Goal: Task Accomplishment & Management: Manage account settings

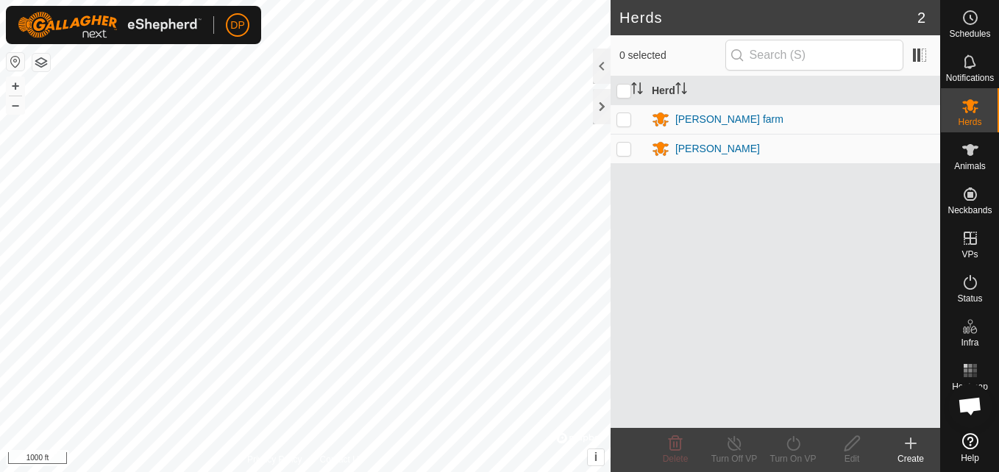
scroll to position [1531, 0]
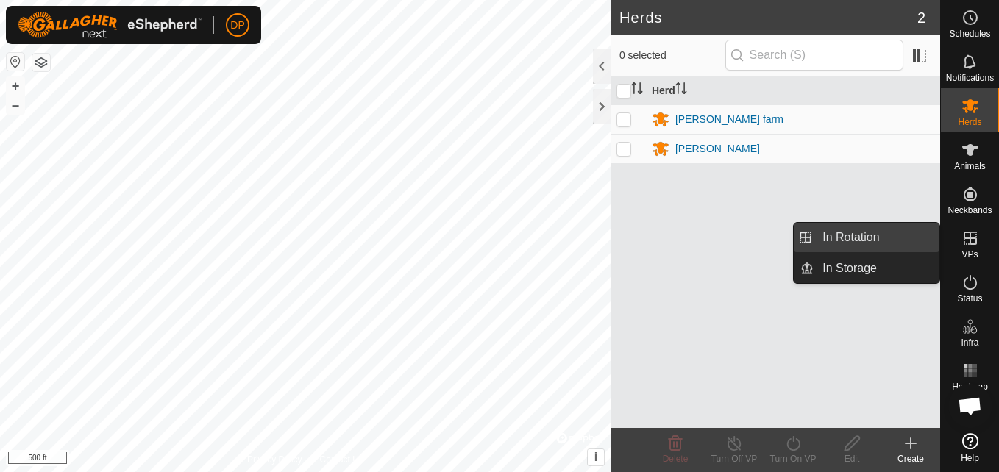
click at [881, 237] on link "In Rotation" at bounding box center [877, 237] width 126 height 29
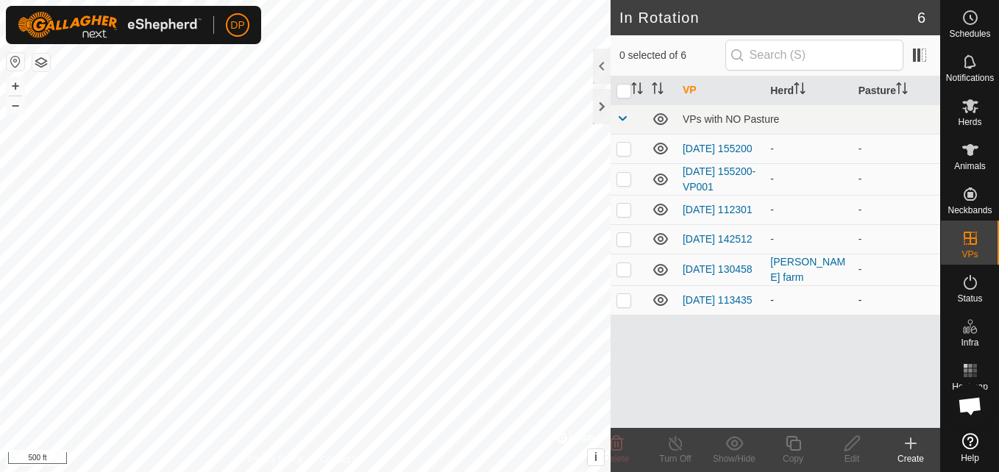
click at [658, 305] on icon at bounding box center [661, 300] width 18 height 18
click at [655, 235] on icon at bounding box center [661, 239] width 18 height 18
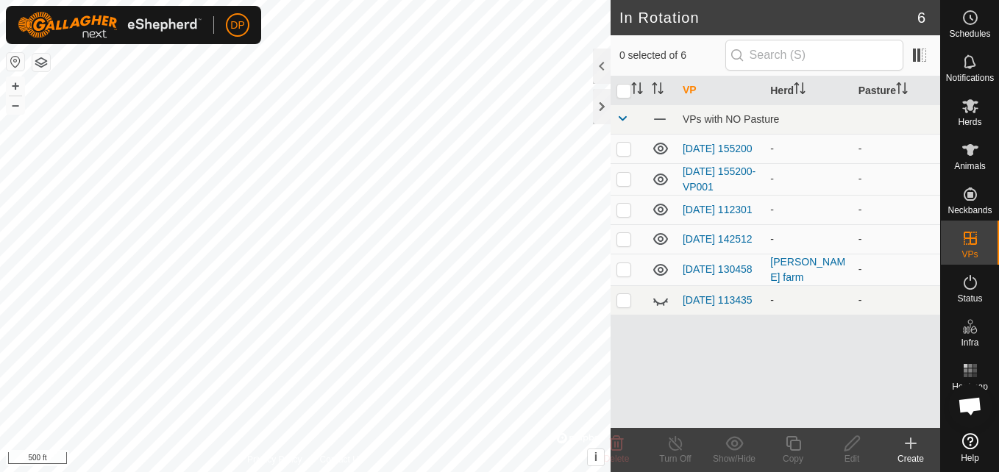
click at [655, 235] on icon at bounding box center [661, 239] width 18 height 18
click at [656, 210] on icon at bounding box center [660, 210] width 15 height 12
click at [660, 178] on icon at bounding box center [661, 180] width 18 height 18
click at [659, 147] on icon at bounding box center [661, 149] width 18 height 18
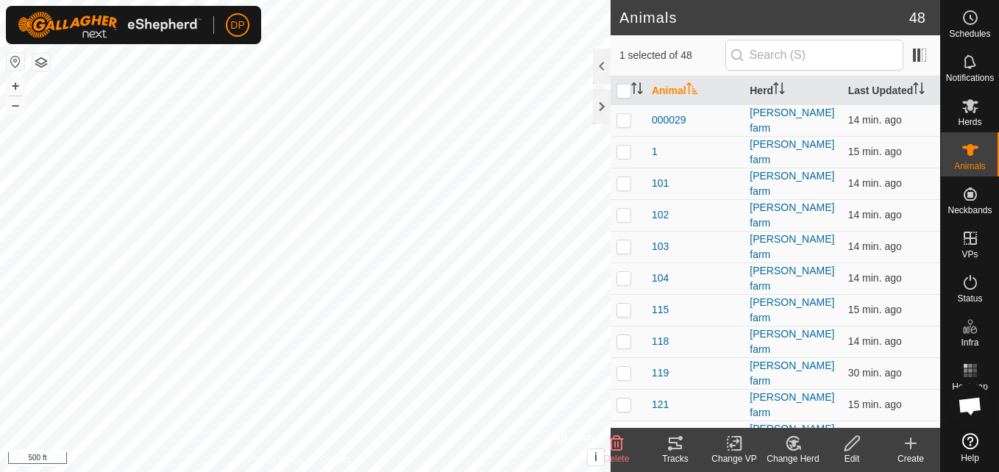
click at [669, 446] on icon at bounding box center [675, 444] width 18 height 18
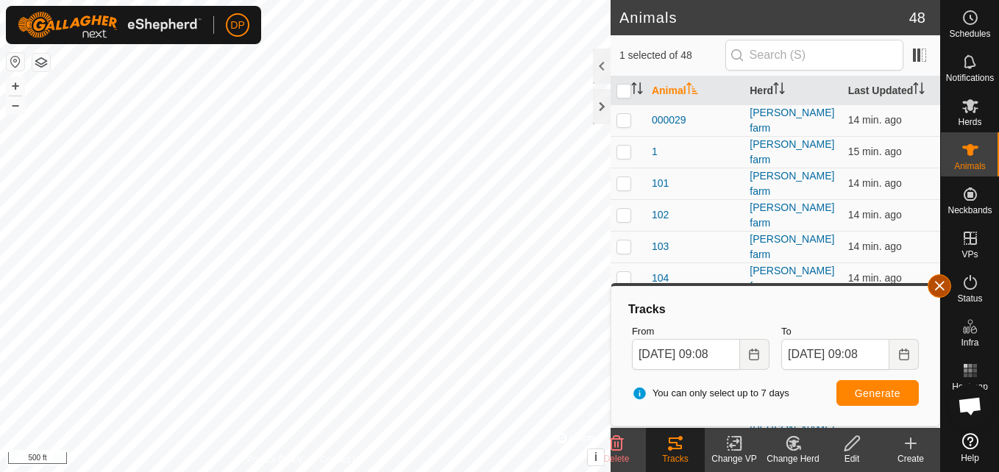
click at [944, 287] on button "button" at bounding box center [940, 286] width 24 height 24
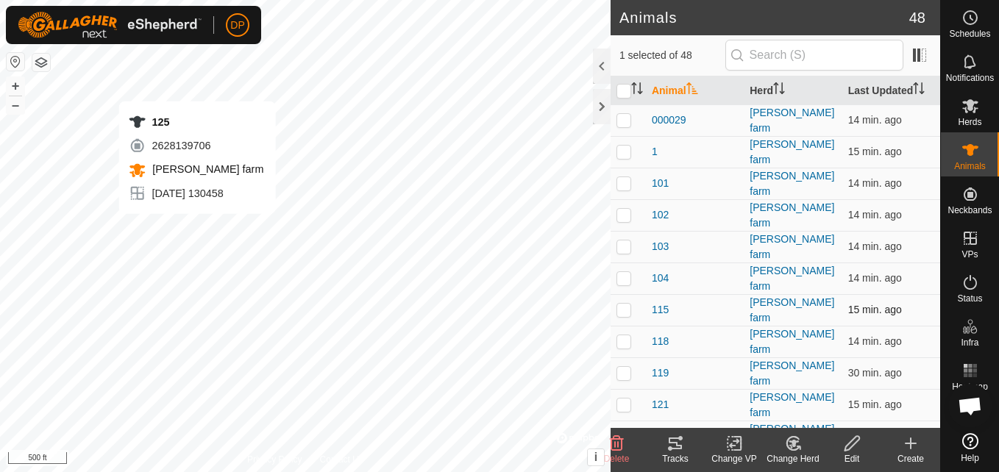
checkbox input "false"
click at [677, 445] on icon at bounding box center [675, 444] width 13 height 12
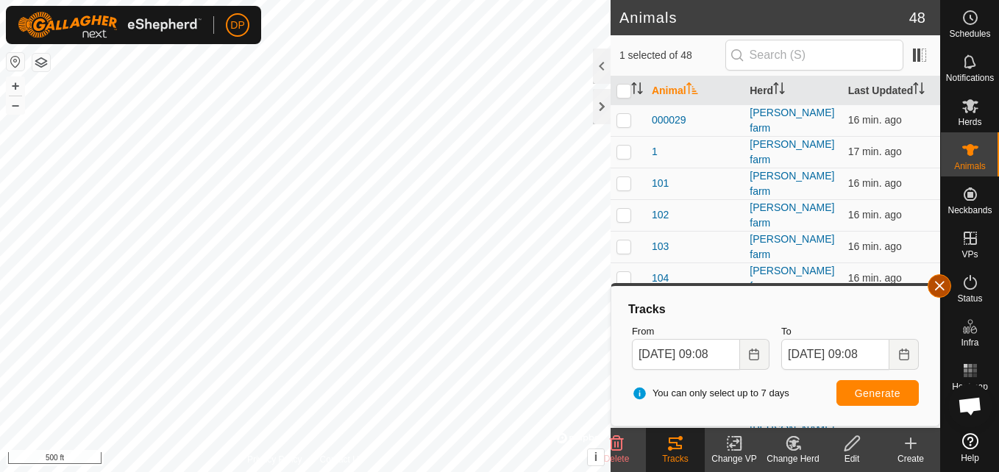
click at [945, 282] on button "button" at bounding box center [940, 286] width 24 height 24
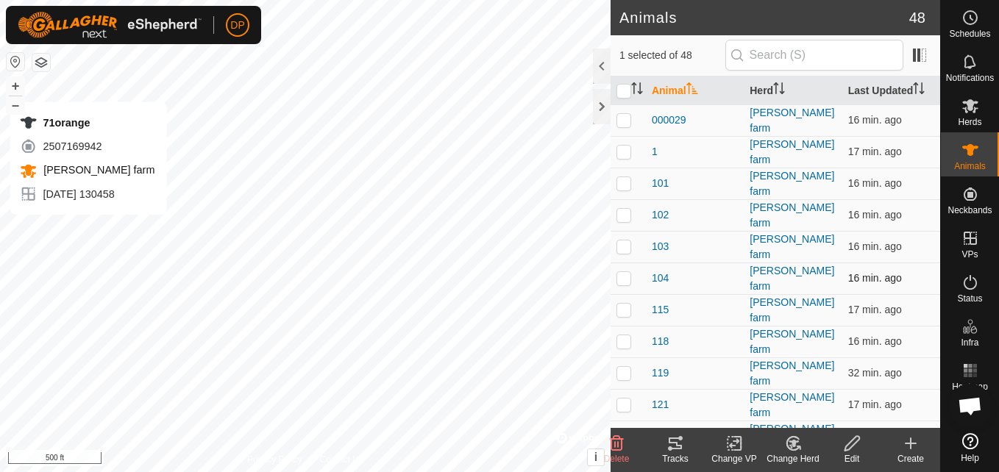
checkbox input "false"
click at [679, 450] on icon at bounding box center [675, 444] width 18 height 18
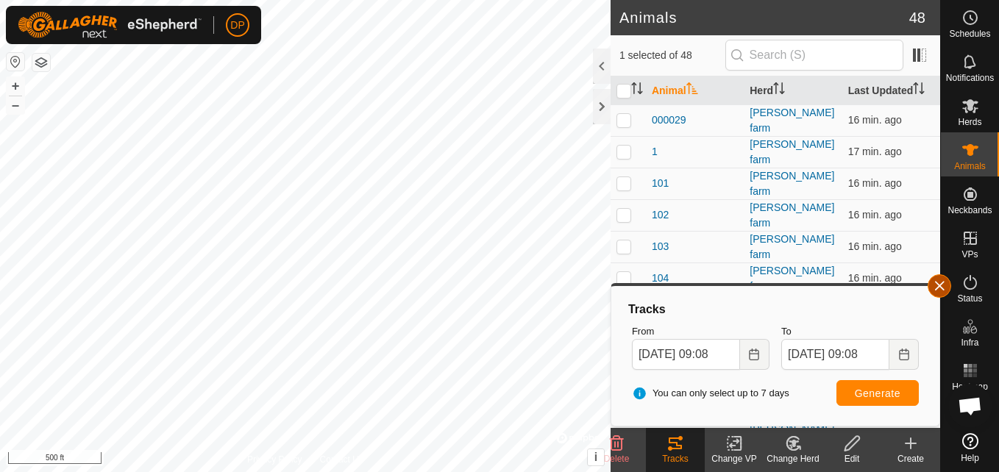
click at [938, 286] on button "button" at bounding box center [940, 286] width 24 height 24
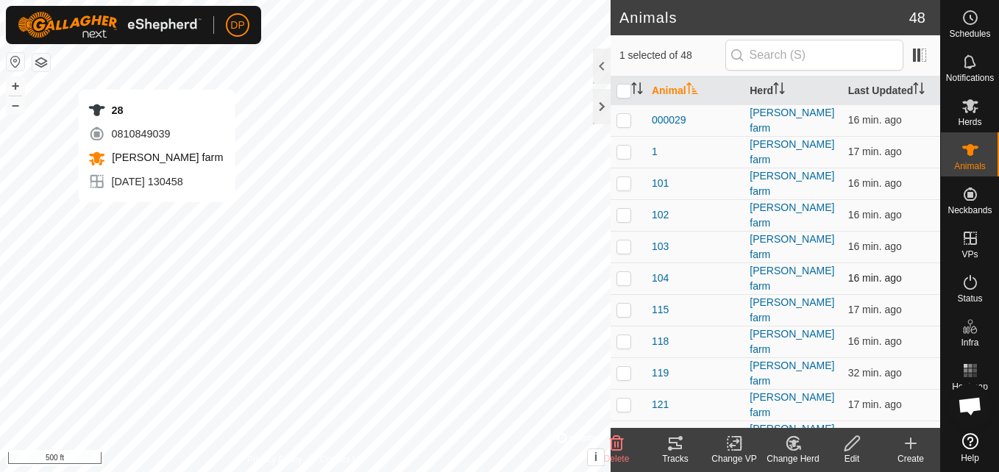
checkbox input "false"
